Goal: Obtain resource: Obtain resource

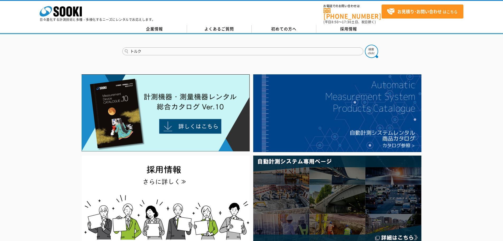
type input "トルク"
click at [365, 45] on button at bounding box center [371, 51] width 13 height 13
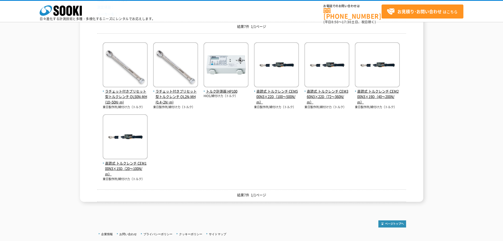
scroll to position [79, 0]
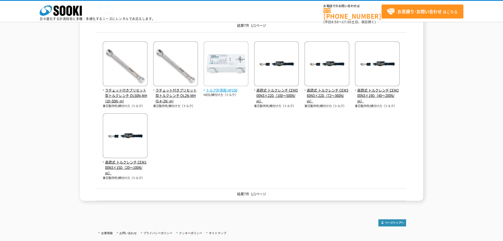
click at [230, 64] on img at bounding box center [226, 64] width 45 height 46
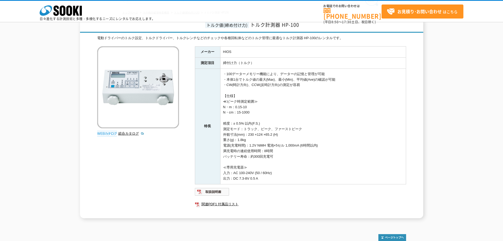
scroll to position [53, 0]
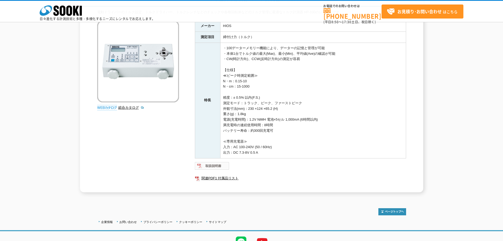
click at [218, 165] on img at bounding box center [212, 165] width 35 height 8
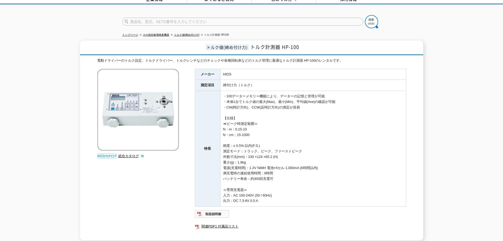
scroll to position [0, 0]
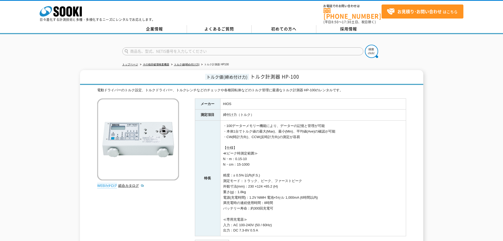
click at [217, 90] on div "電動ドライバーのトルク設定、トルクドライバー、トルクレンチなどのチェックや各種回転体などのトルク管理に最適なトルク計測器 HP-100のレンタルです。 総合カ…" at bounding box center [251, 178] width 309 height 182
drag, startPoint x: 252, startPoint y: 74, endPoint x: 300, endPoint y: 74, distance: 47.8
click at [300, 74] on h1 "トルク値(締め付け力) トルク計測器 HP-100" at bounding box center [251, 77] width 343 height 15
copy span "トルク計測器 HP-100"
click at [288, 75] on span "トルク計測器 HP-100" at bounding box center [274, 76] width 49 height 7
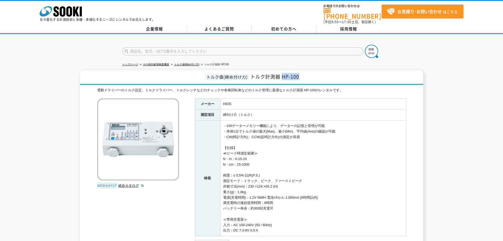
drag, startPoint x: 282, startPoint y: 73, endPoint x: 300, endPoint y: 74, distance: 17.5
click at [299, 74] on span "トルク計測器 HP-100" at bounding box center [274, 76] width 49 height 7
copy span "HP-100"
click at [452, 102] on div "トルク値(締め付け力) トルク計測器 HP-100 電動ドライバーのトルク設定、トルクドライバー、トルクレンチなどのチェックや各種回転体などのトルク管理に最適…" at bounding box center [251, 170] width 503 height 200
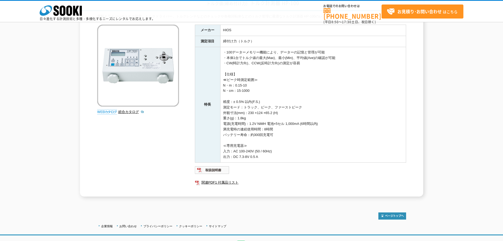
scroll to position [80, 0]
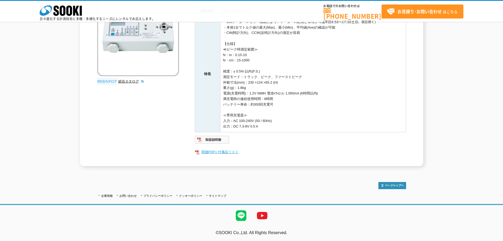
click at [207, 154] on link "関連PDF1 付属品リスト" at bounding box center [300, 151] width 211 height 7
click at [428, 103] on div "トルク値(締め付け力) トルク計測器 HP-100 電動ドライバーのトルク設定、トルクドライバー、トルクレンチなどのチェックや各種回転体などのトルク管理に最適…" at bounding box center [251, 66] width 503 height 200
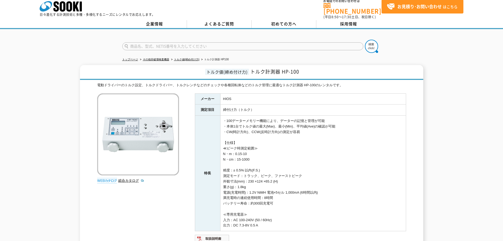
scroll to position [1, 0]
